Goal: Information Seeking & Learning: Understand process/instructions

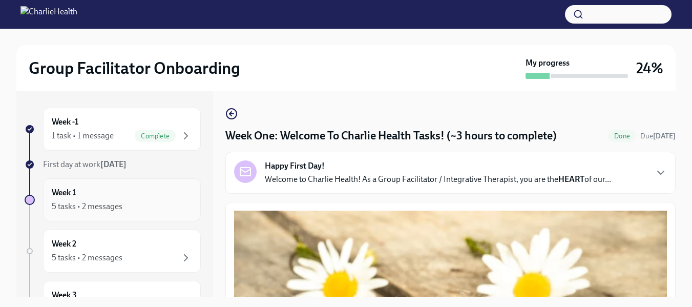
click at [65, 206] on div "5 tasks • 2 messages" at bounding box center [87, 206] width 71 height 11
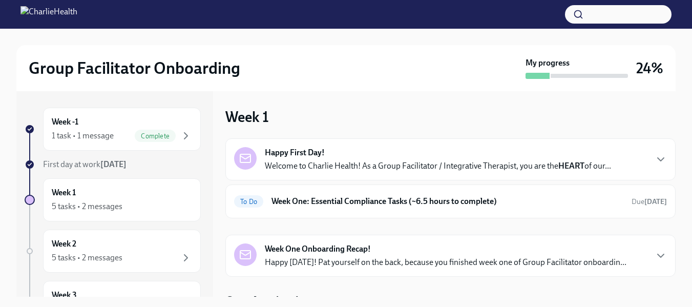
scroll to position [12, 0]
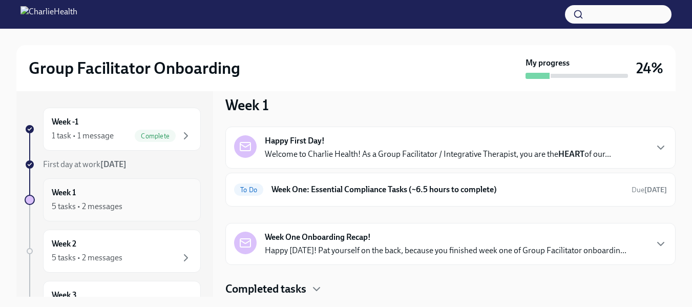
click at [89, 207] on div "5 tasks • 2 messages" at bounding box center [87, 206] width 71 height 11
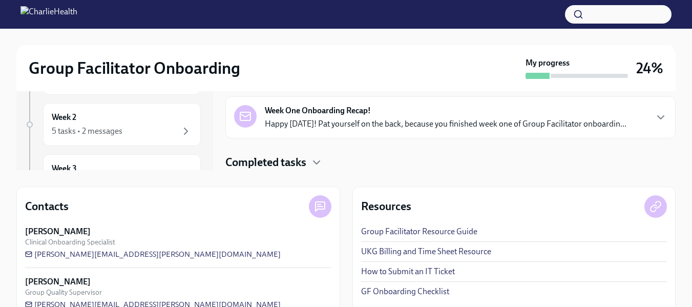
scroll to position [114, 0]
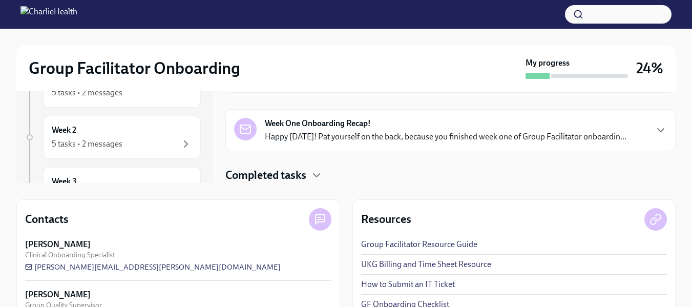
click at [280, 179] on h4 "Completed tasks" at bounding box center [266, 175] width 81 height 15
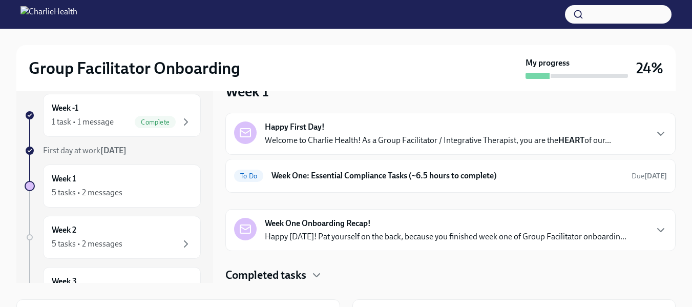
scroll to position [1, 0]
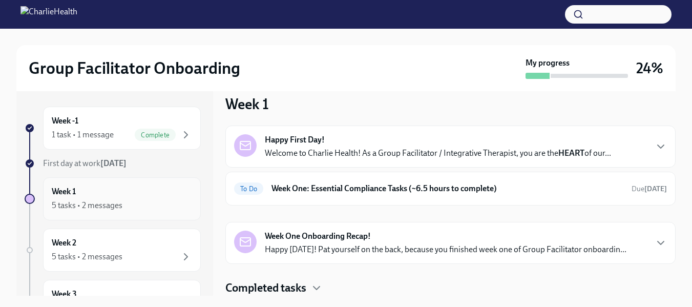
click at [84, 204] on div "5 tasks • 2 messages" at bounding box center [87, 205] width 71 height 11
click at [62, 195] on h6 "Week 1" at bounding box center [64, 191] width 24 height 11
click at [655, 146] on icon "button" at bounding box center [661, 146] width 12 height 12
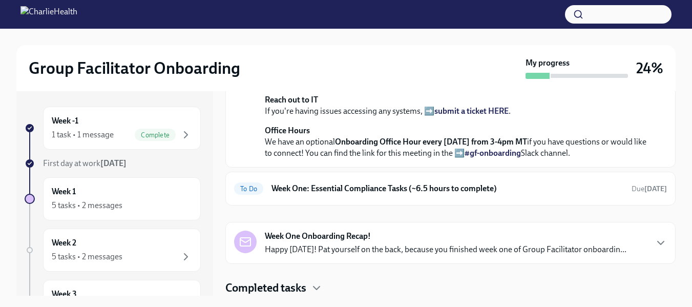
scroll to position [472, 0]
click at [645, 191] on strong "[DATE]" at bounding box center [656, 189] width 23 height 9
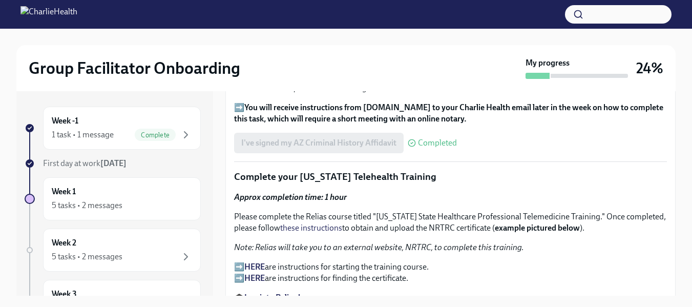
scroll to position [1315, 0]
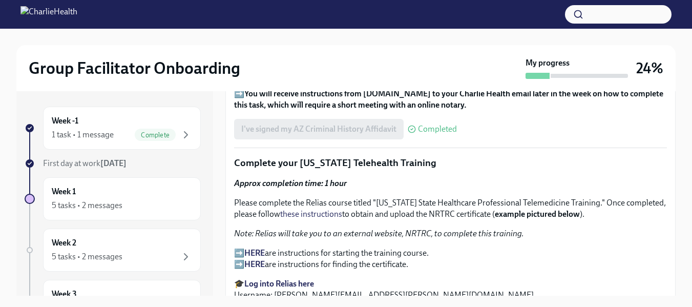
click at [605, 14] on button "button" at bounding box center [618, 14] width 107 height 18
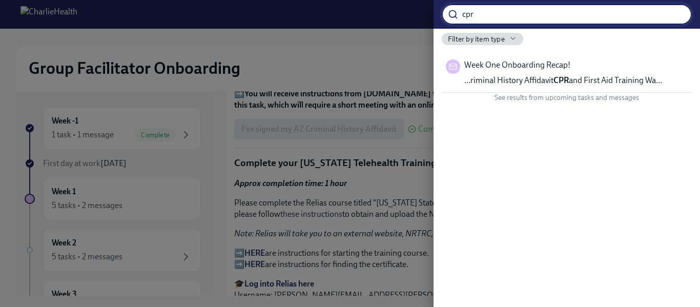
type input "cpr"
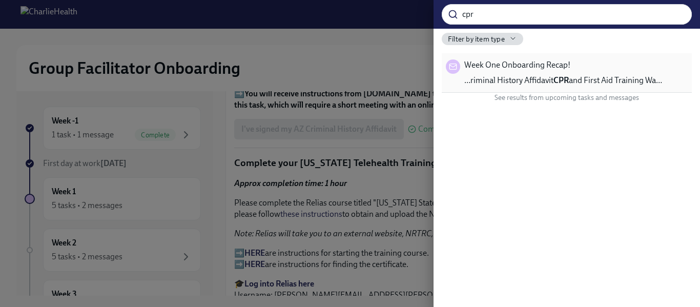
click at [497, 66] on span "Week One Onboarding Recap!" at bounding box center [517, 64] width 106 height 11
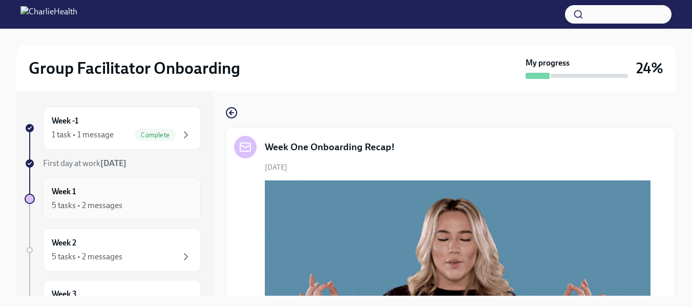
click at [99, 204] on div "5 tasks • 2 messages" at bounding box center [87, 205] width 71 height 11
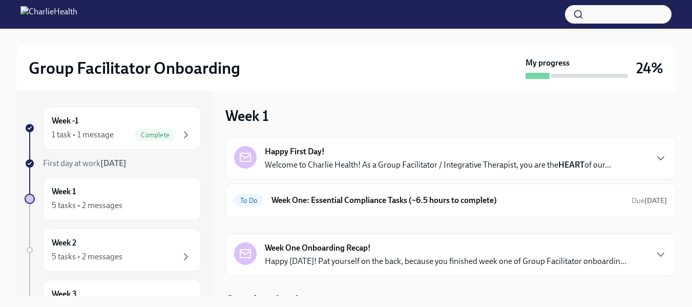
click at [311, 167] on p "Welcome to Charlie Health! As a Group Facilitator / Integrative Therapist, you …" at bounding box center [438, 164] width 346 height 11
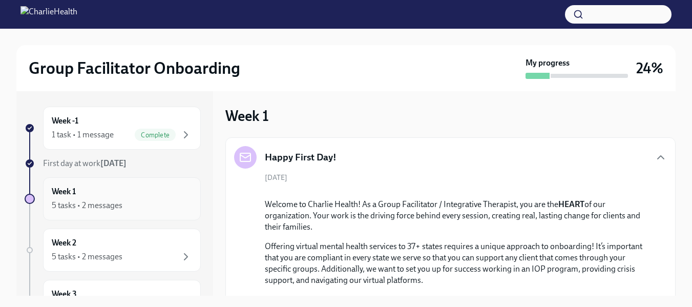
click at [99, 202] on div "5 tasks • 2 messages" at bounding box center [87, 205] width 71 height 11
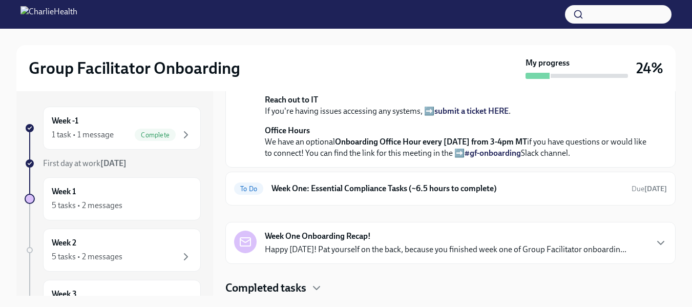
scroll to position [472, 0]
click at [431, 180] on div "To Do Week One: Essential Compliance Tasks (~6.5 hours to complete) Due tomorrow" at bounding box center [451, 189] width 450 height 34
click at [418, 189] on h6 "Week One: Essential Compliance Tasks (~6.5 hours to complete)" at bounding box center [448, 188] width 352 height 11
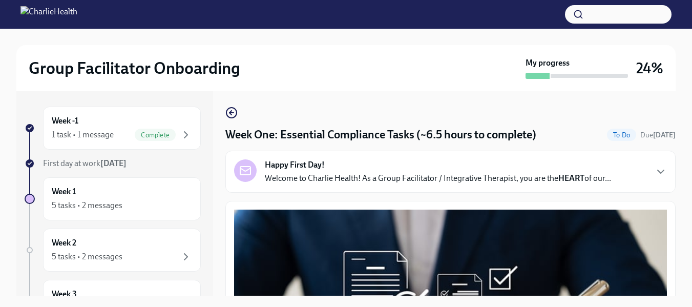
drag, startPoint x: 676, startPoint y: 107, endPoint x: 676, endPoint y: 117, distance: 10.8
click at [676, 117] on div "Group Facilitator Onboarding My progress 24% Week -1 1 task • 1 message Complet…" at bounding box center [346, 176] width 692 height 297
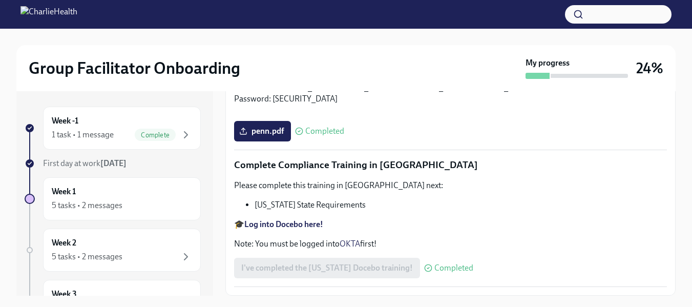
scroll to position [2319, 0]
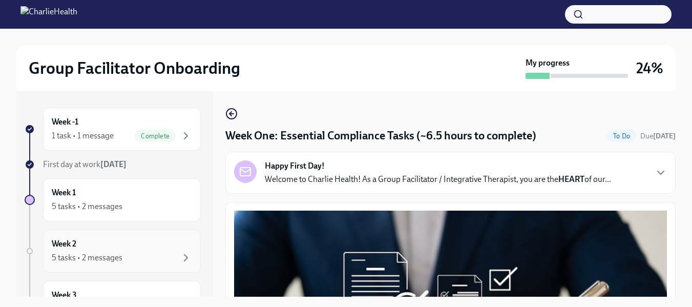
click at [89, 255] on div "5 tasks • 2 messages" at bounding box center [87, 257] width 71 height 11
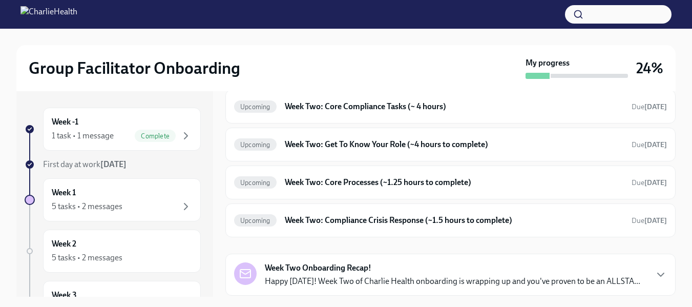
scroll to position [145, 0]
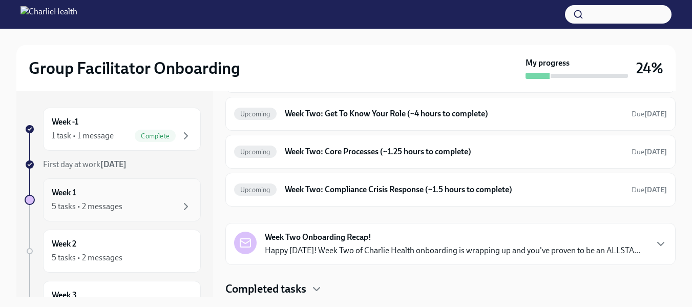
click at [70, 195] on h6 "Week 1" at bounding box center [64, 192] width 24 height 11
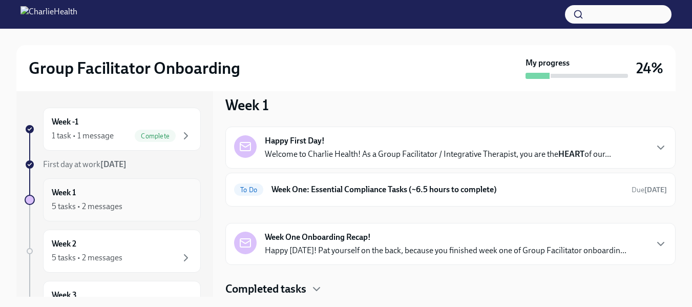
scroll to position [12, 0]
click at [655, 145] on icon "button" at bounding box center [661, 147] width 12 height 12
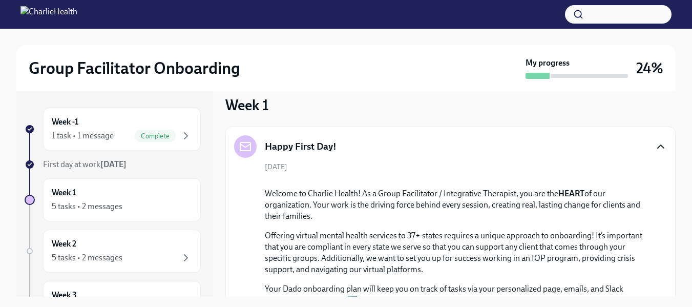
drag, startPoint x: 677, startPoint y: 117, endPoint x: 673, endPoint y: 147, distance: 29.9
click at [673, 147] on div "Group Facilitator Onboarding My progress 24% Week -1 1 task • 1 message Complet…" at bounding box center [346, 243] width 692 height 428
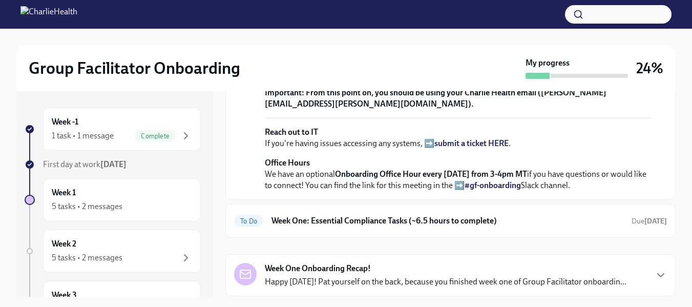
scroll to position [283, 0]
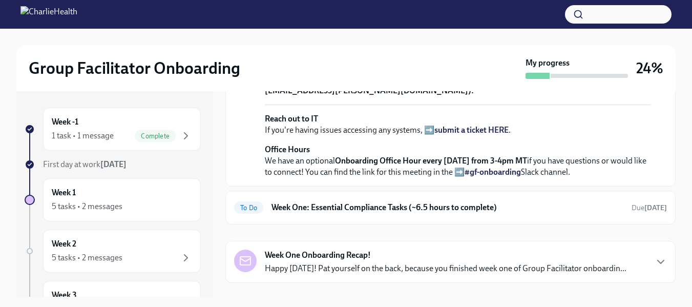
click at [457, 34] on strong "view the FULL onboarding plan HERE" at bounding box center [424, 29] width 133 height 10
